Goal: Find specific page/section: Find specific page/section

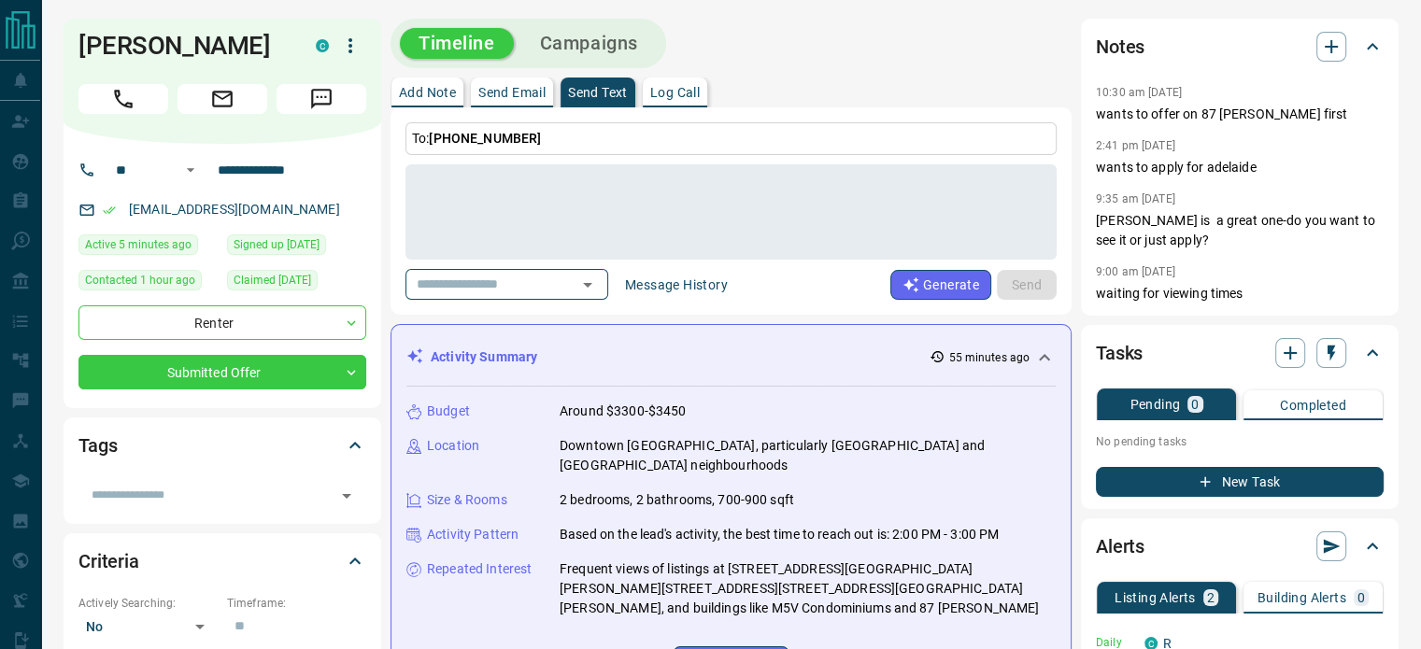
click at [805, 81] on div "Add Note Send Email Send Text Log Call" at bounding box center [730, 93] width 681 height 30
click at [837, 84] on div "Add Note Send Email Send Text Log Call" at bounding box center [730, 93] width 681 height 30
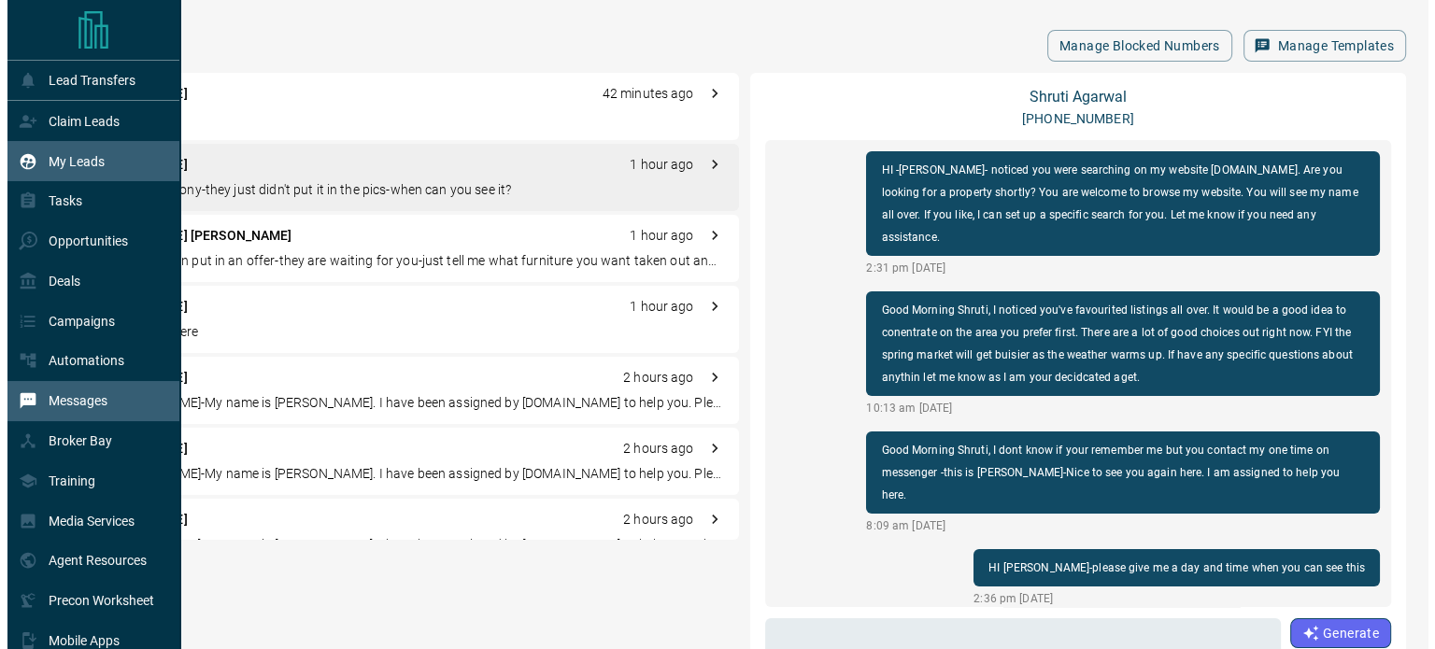
scroll to position [1272, 0]
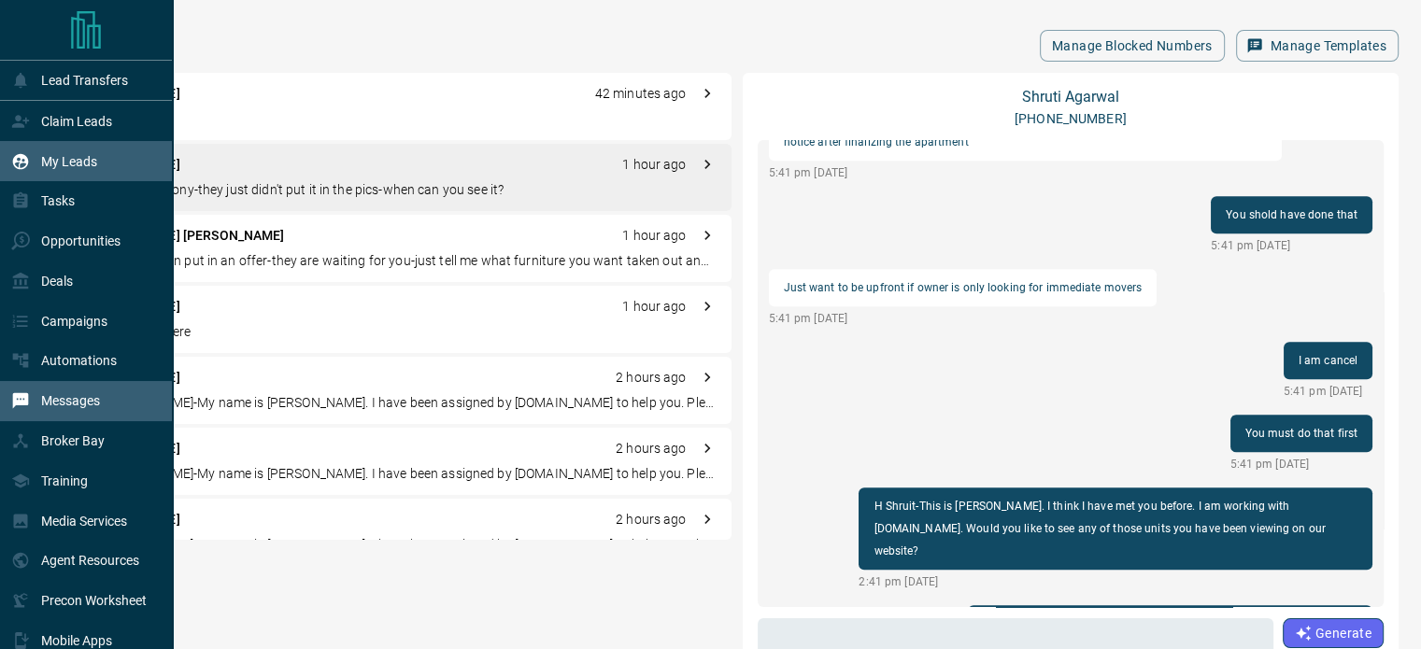
click at [64, 162] on p "My Leads" at bounding box center [69, 161] width 56 height 15
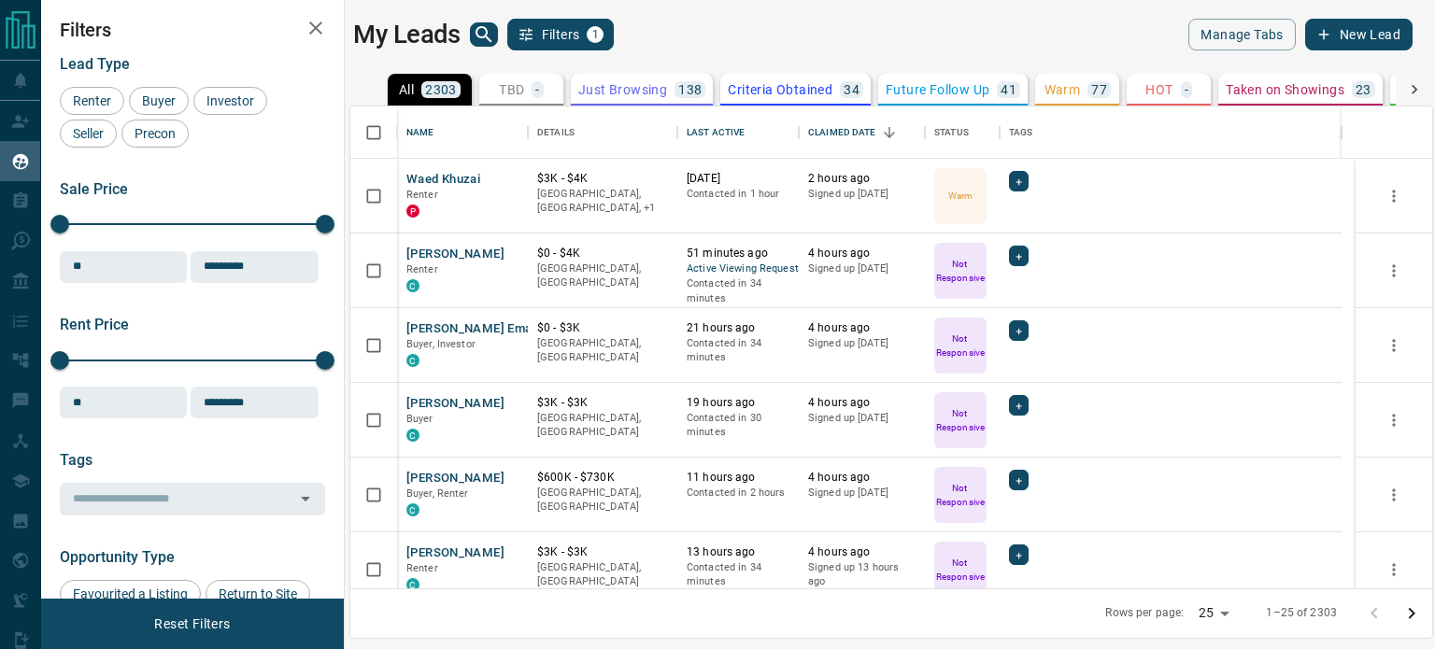
scroll to position [468, 1067]
click at [488, 25] on icon "search button" at bounding box center [484, 34] width 22 height 22
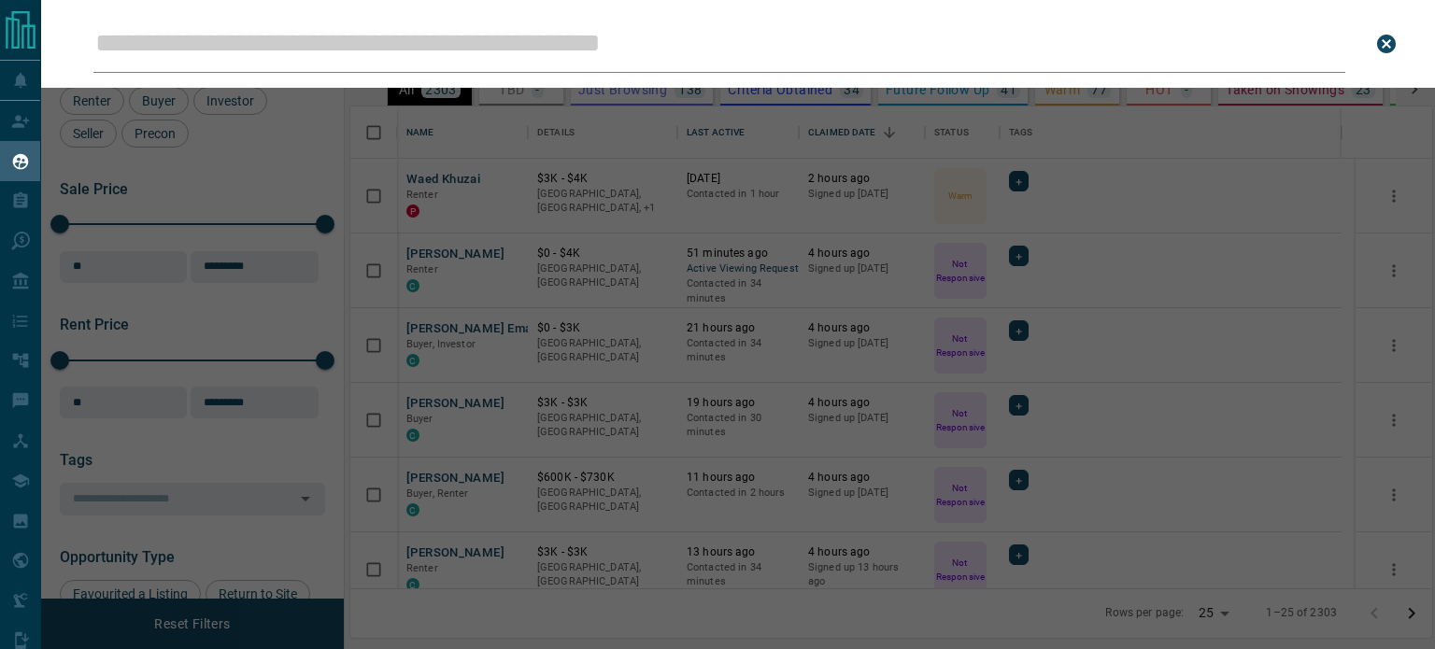
click at [487, 26] on input "Leads Search Bar" at bounding box center [718, 44] width 1251 height 58
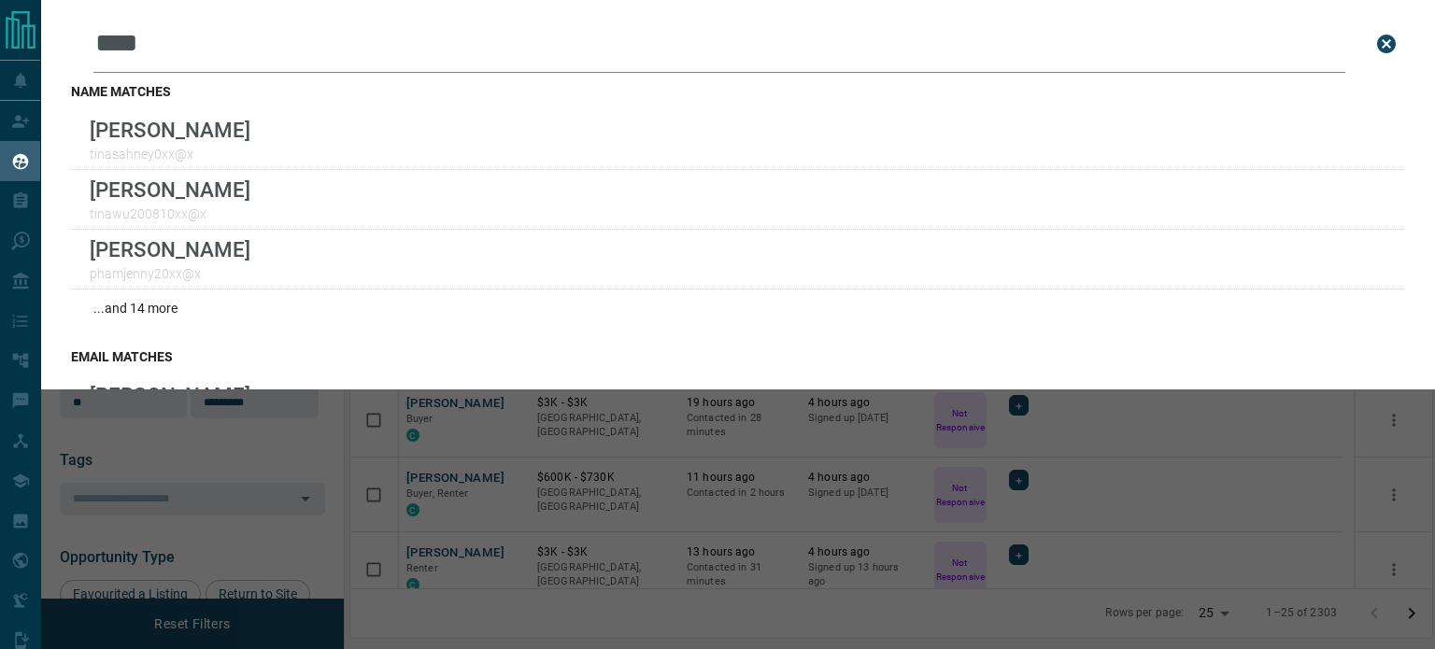
scroll to position [468, 1067]
click at [1377, 50] on icon "close search bar" at bounding box center [1386, 44] width 19 height 19
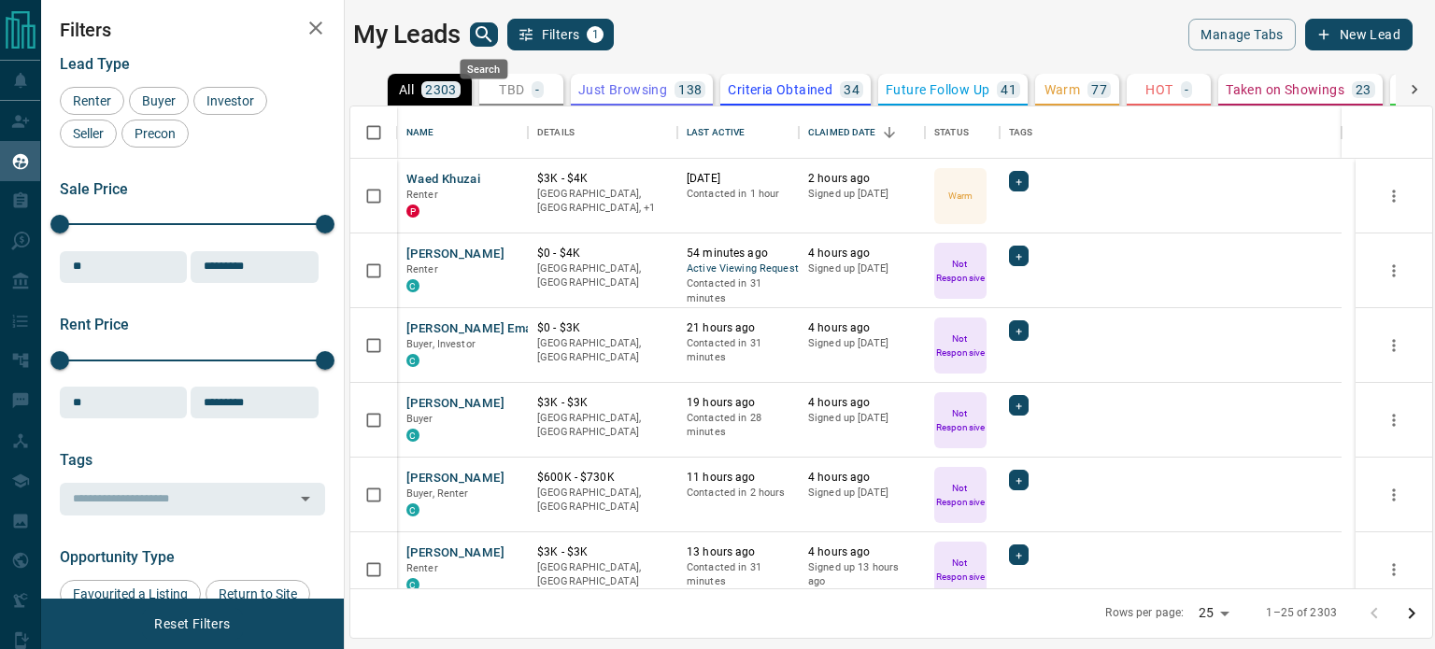
click at [488, 31] on icon "search button" at bounding box center [484, 34] width 22 height 22
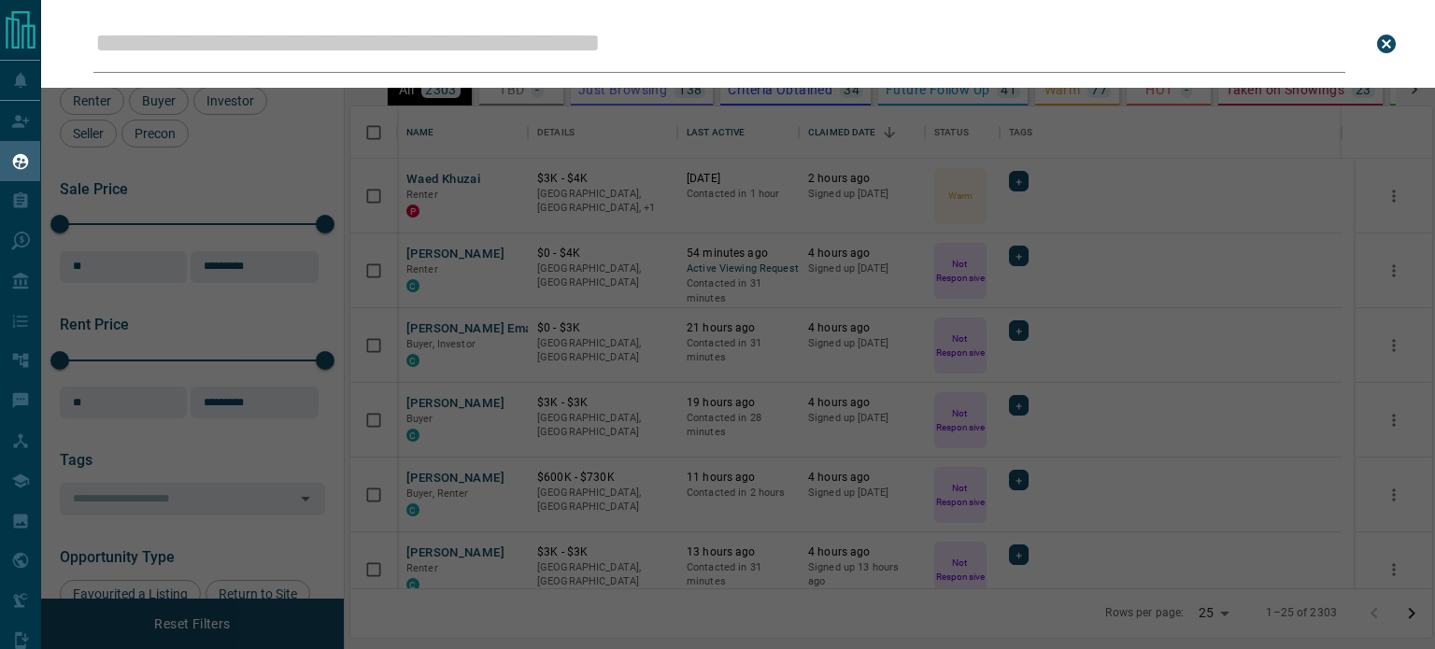
click at [521, 52] on input "Leads Search Bar" at bounding box center [718, 44] width 1251 height 58
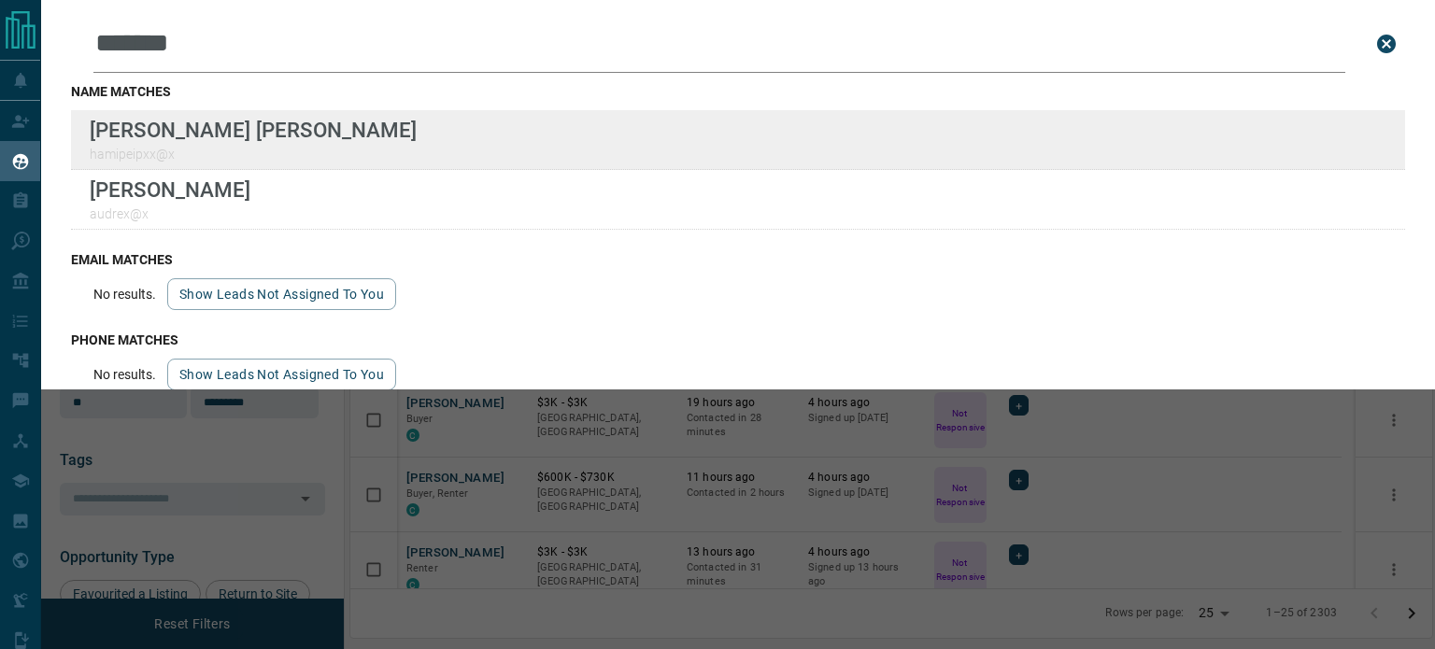
type input "*******"
